Goal: Transaction & Acquisition: Purchase product/service

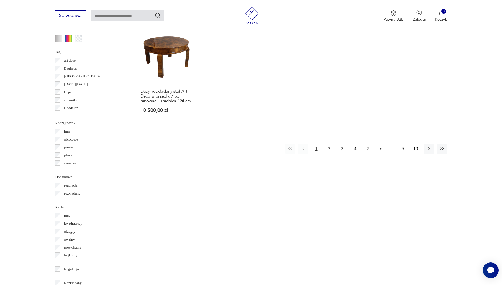
scroll to position [555, 0]
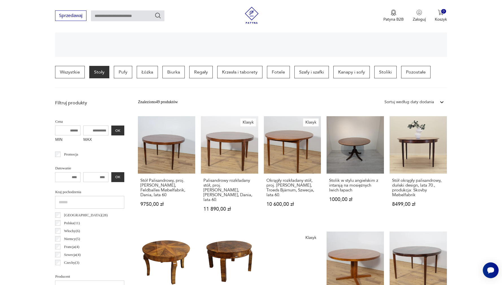
scroll to position [122, 0]
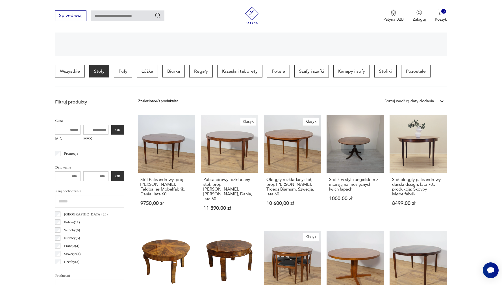
click at [92, 126] on input "MAX" at bounding box center [95, 130] width 25 height 10
click at [92, 128] on input "MAX" at bounding box center [95, 130] width 25 height 10
drag, startPoint x: 86, startPoint y: 129, endPoint x: 119, endPoint y: 132, distance: 32.8
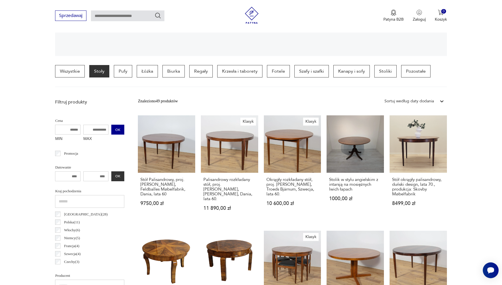
click at [119, 132] on div "MIN MAX OK" at bounding box center [89, 134] width 69 height 19
type input "****"
click at [112, 126] on button "OK" at bounding box center [117, 130] width 13 height 10
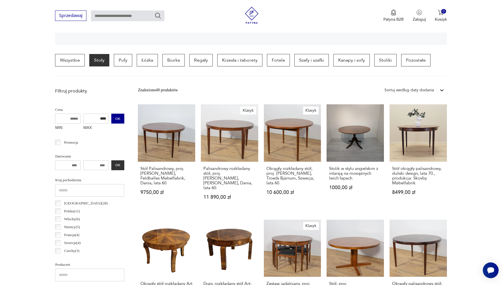
scroll to position [133, 0]
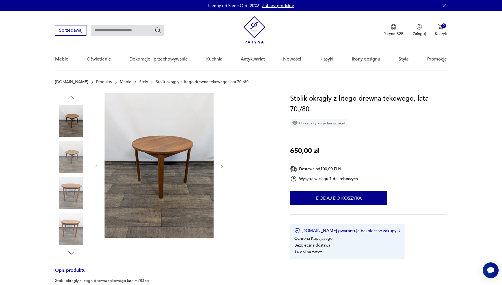
click at [74, 147] on img at bounding box center [71, 157] width 32 height 32
click at [76, 181] on img at bounding box center [71, 192] width 32 height 32
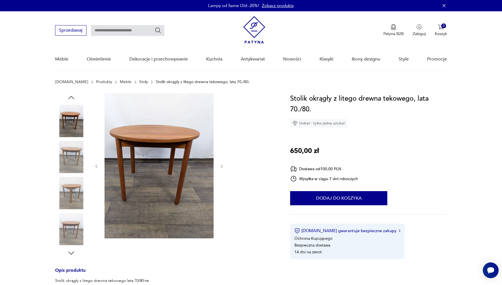
click at [75, 185] on img at bounding box center [71, 192] width 32 height 32
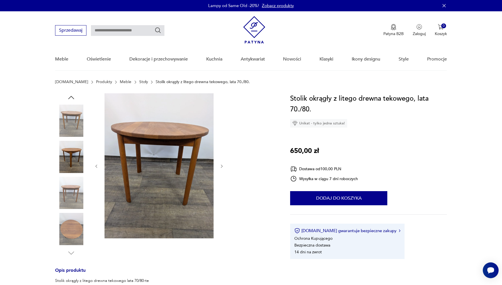
click at [74, 193] on img at bounding box center [71, 192] width 32 height 32
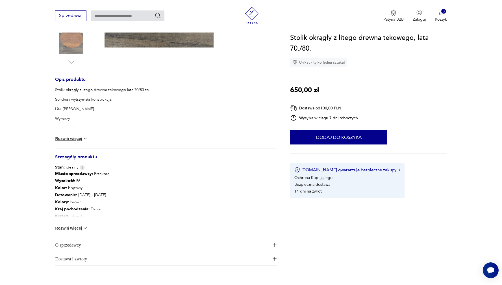
scroll to position [191, 0]
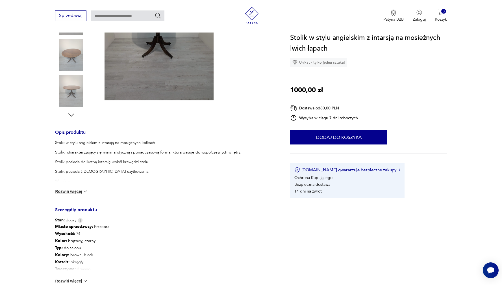
scroll to position [189, 0]
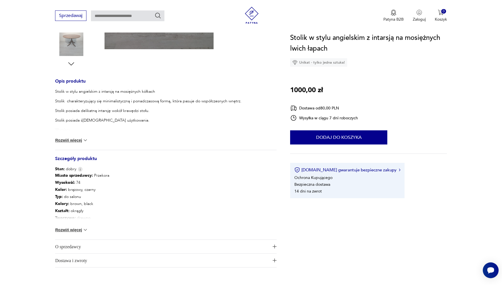
click at [81, 230] on button "Rozwiń więcej" at bounding box center [71, 230] width 33 height 6
